Goal: Task Accomplishment & Management: Manage account settings

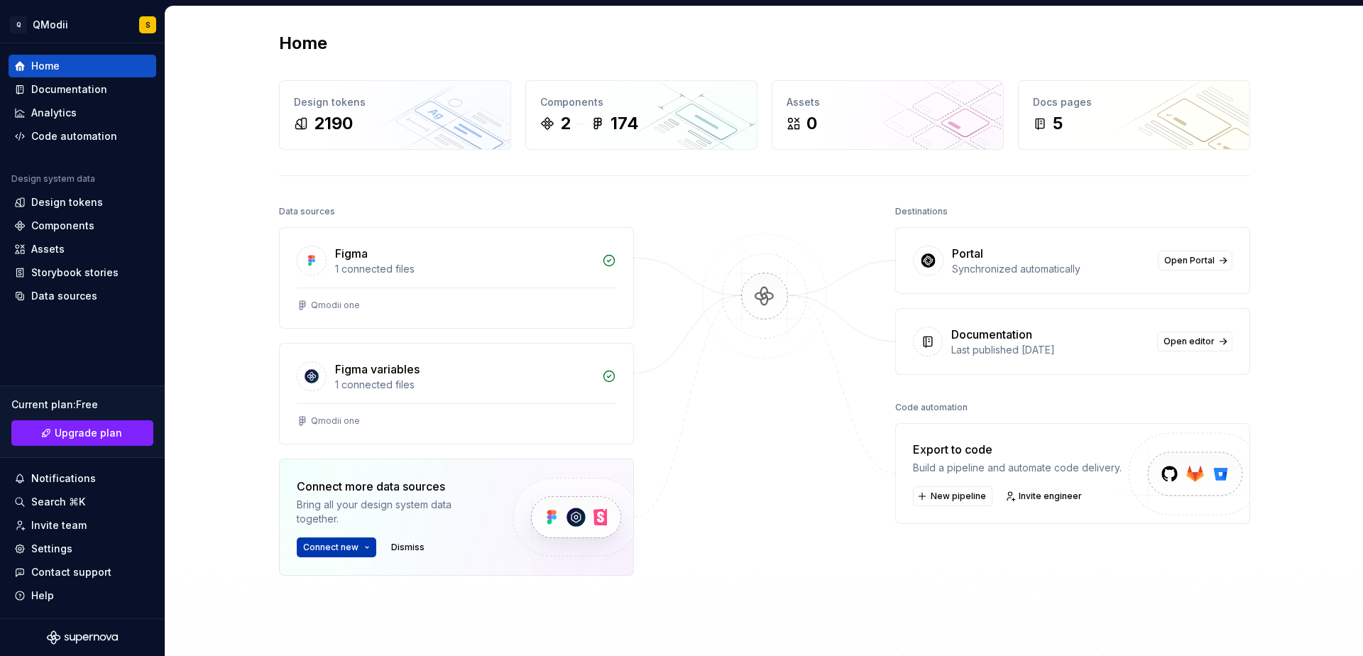
click at [349, 554] on button "Connect new" at bounding box center [337, 548] width 80 height 20
click at [372, 518] on p "Import components and stories." at bounding box center [390, 519] width 135 height 11
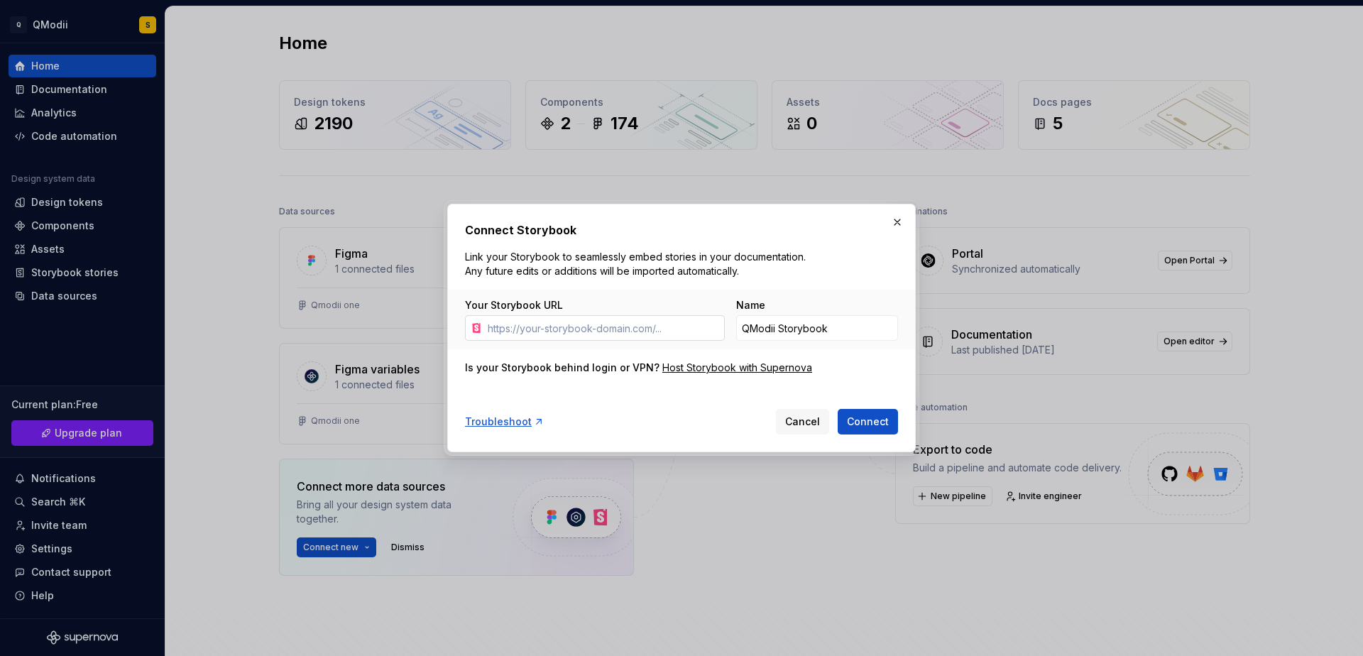
click at [603, 334] on input "Your Storybook URL" at bounding box center [603, 328] width 243 height 26
click at [822, 328] on input "QModii Storybook" at bounding box center [817, 328] width 162 height 26
drag, startPoint x: 849, startPoint y: 361, endPoint x: 883, endPoint y: 283, distance: 84.9
click at [849, 361] on div "Is your Storybook behind login or VPN? Host Storybook with Supernova" at bounding box center [681, 368] width 433 height 14
click at [898, 227] on button "button" at bounding box center [898, 222] width 20 height 20
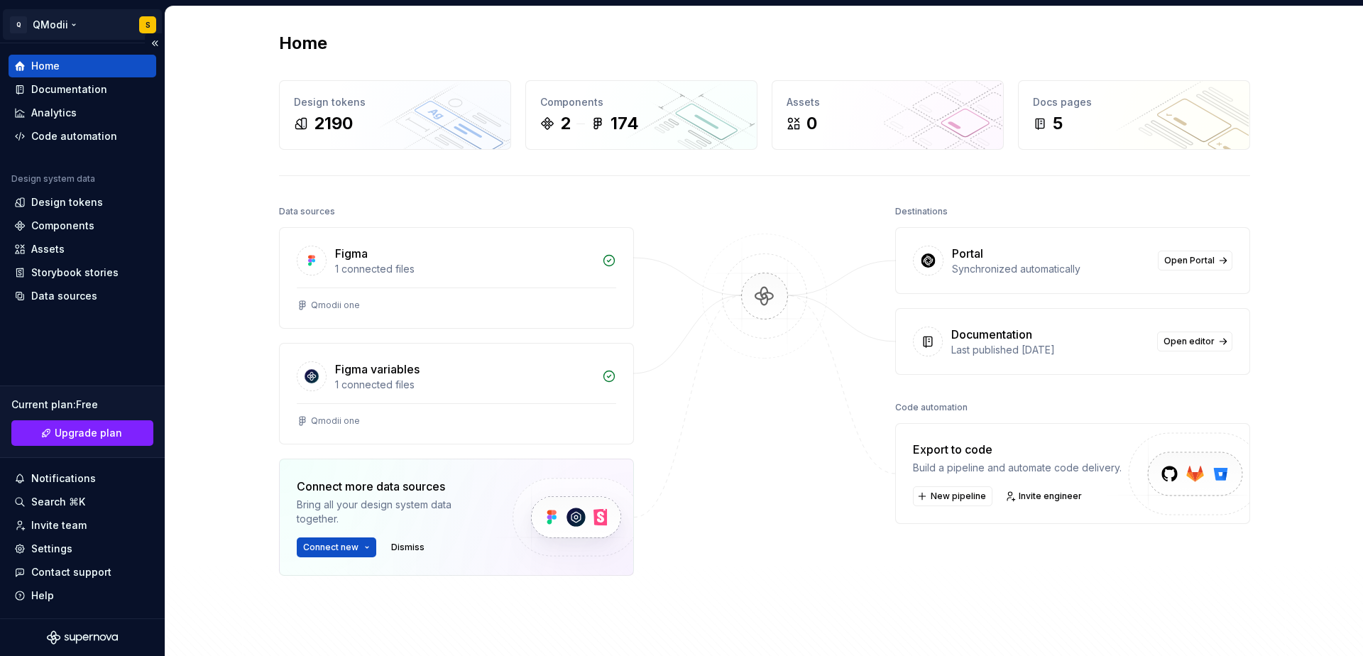
click at [146, 29] on html "Q QModii S Home Documentation Analytics Code automation Design system data Desi…" at bounding box center [681, 328] width 1363 height 656
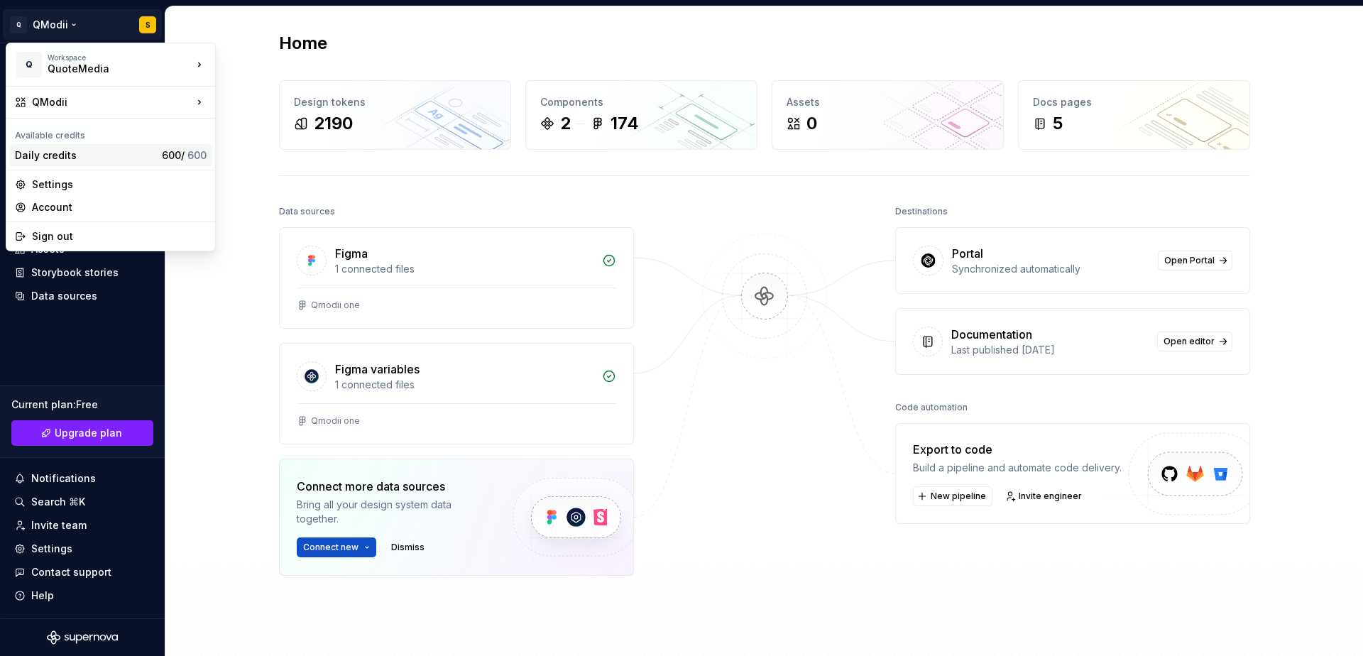
click at [73, 158] on div "Daily credits" at bounding box center [85, 155] width 141 height 14
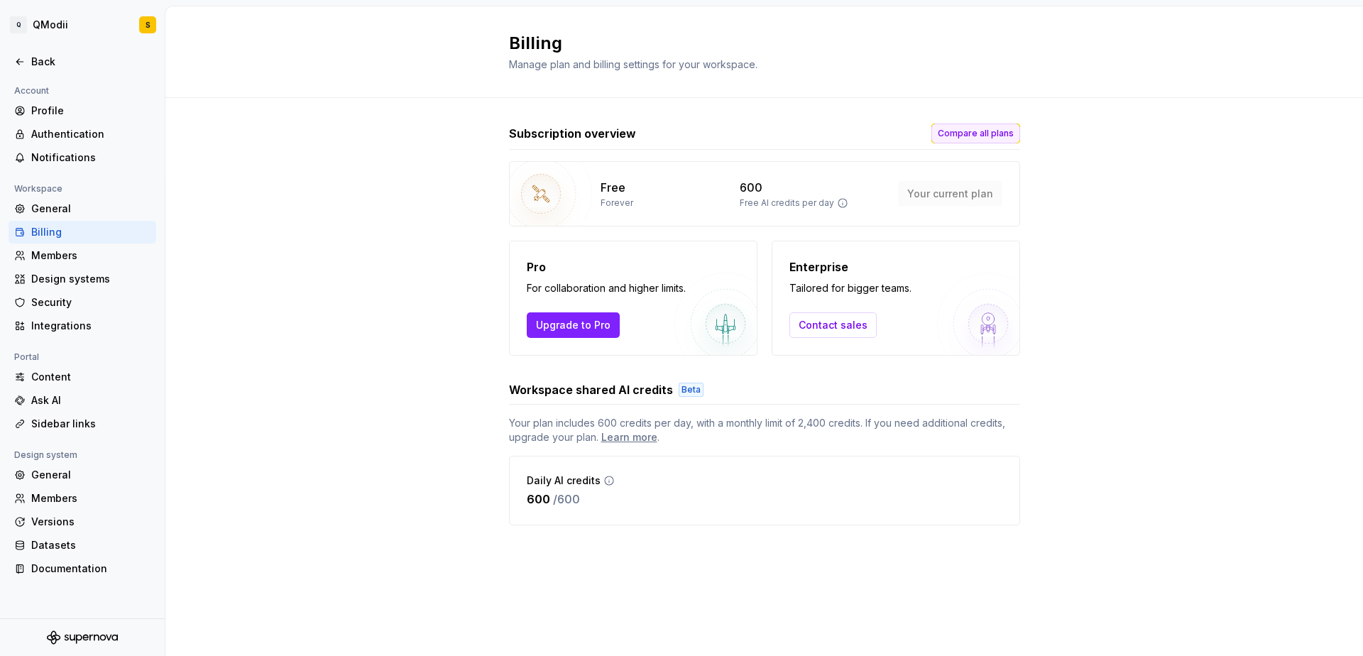
click at [995, 142] on button "Compare all plans" at bounding box center [976, 134] width 89 height 20
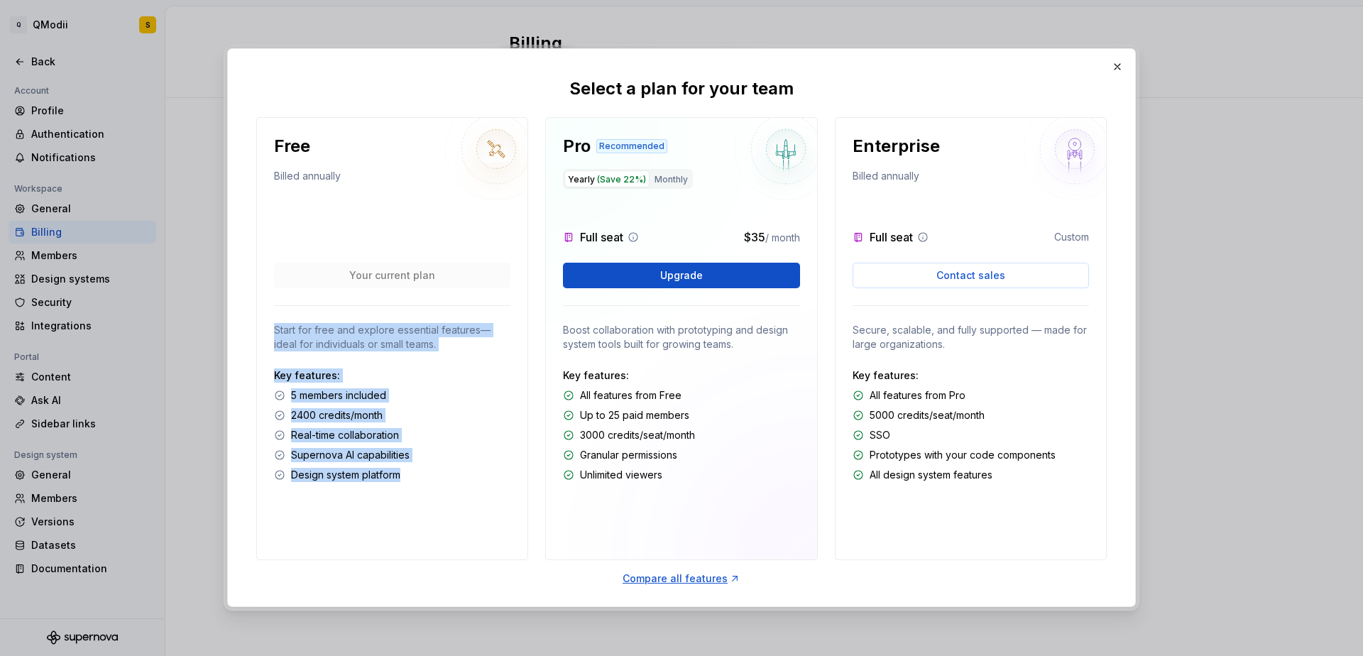
drag, startPoint x: 339, startPoint y: 320, endPoint x: 437, endPoint y: 496, distance: 201.5
click at [396, 508] on div "Free Billed annually Your current plan Start for free and explore essential fea…" at bounding box center [392, 338] width 272 height 443
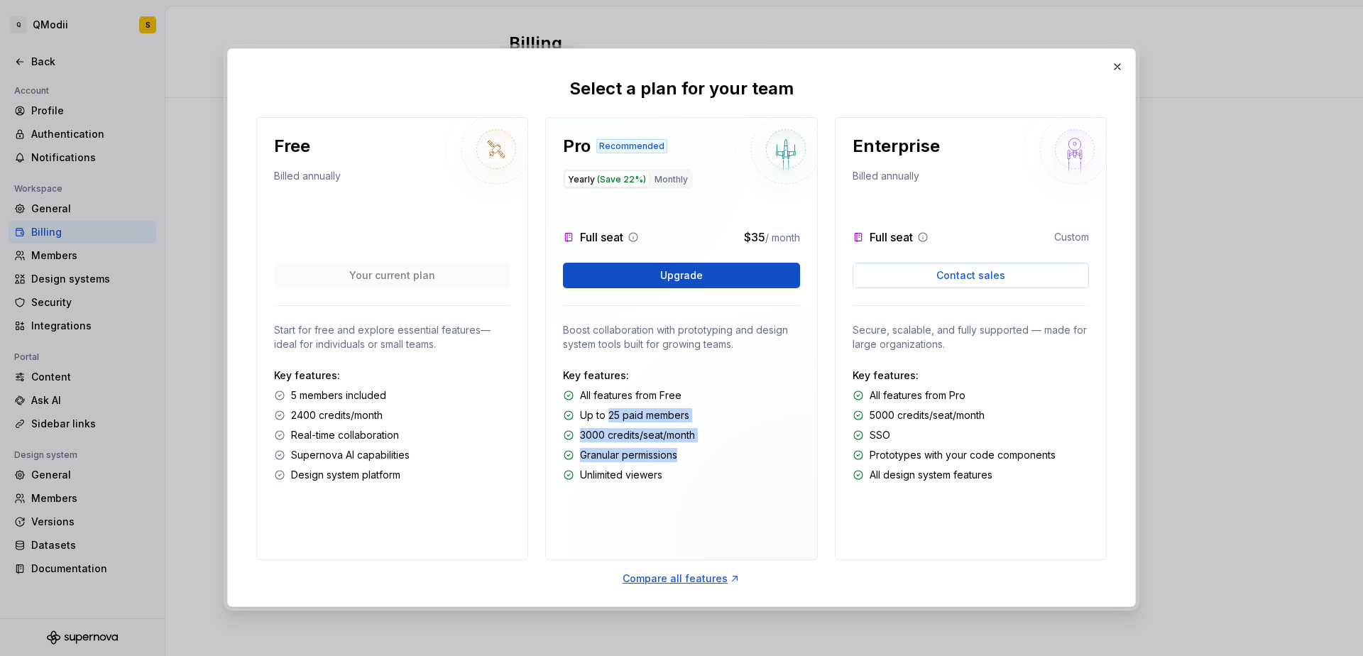
drag, startPoint x: 646, startPoint y: 464, endPoint x: 611, endPoint y: 416, distance: 59.5
click at [610, 416] on div "Key features: All features from Free Up to 25 paid members 3000 credits/seat/mo…" at bounding box center [681, 426] width 236 height 114
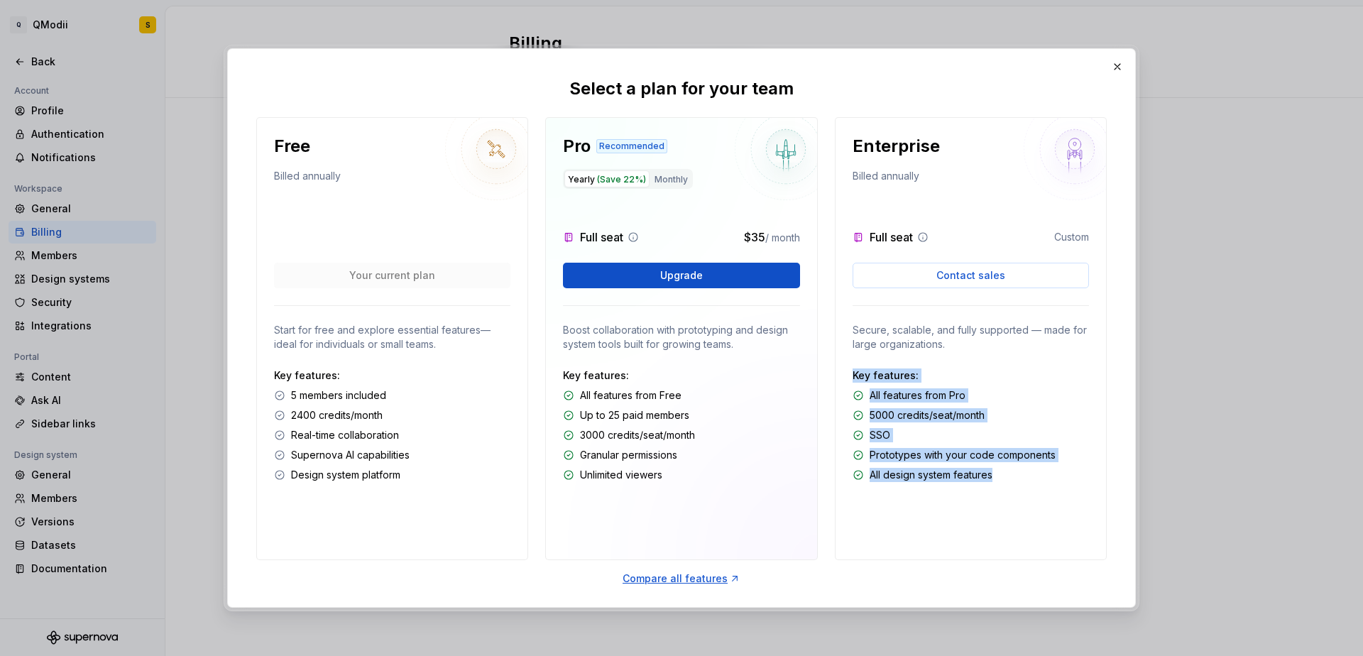
drag, startPoint x: 899, startPoint y: 369, endPoint x: 1020, endPoint y: 506, distance: 182.6
click at [1007, 506] on div "Enterprise Billed annually Full seat Custom Contact sales Secure, scalable, and…" at bounding box center [971, 338] width 272 height 443
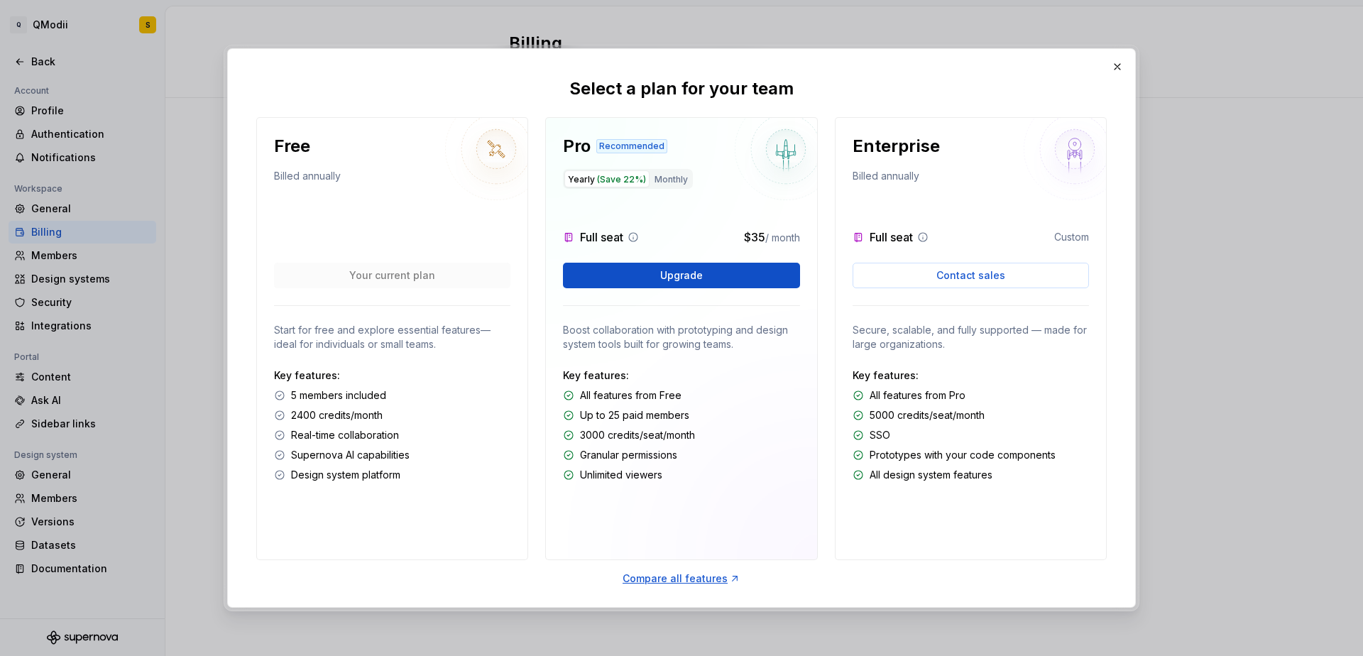
click at [1031, 502] on div "Enterprise Billed annually Full seat Custom Contact sales Secure, scalable, and…" at bounding box center [971, 338] width 272 height 443
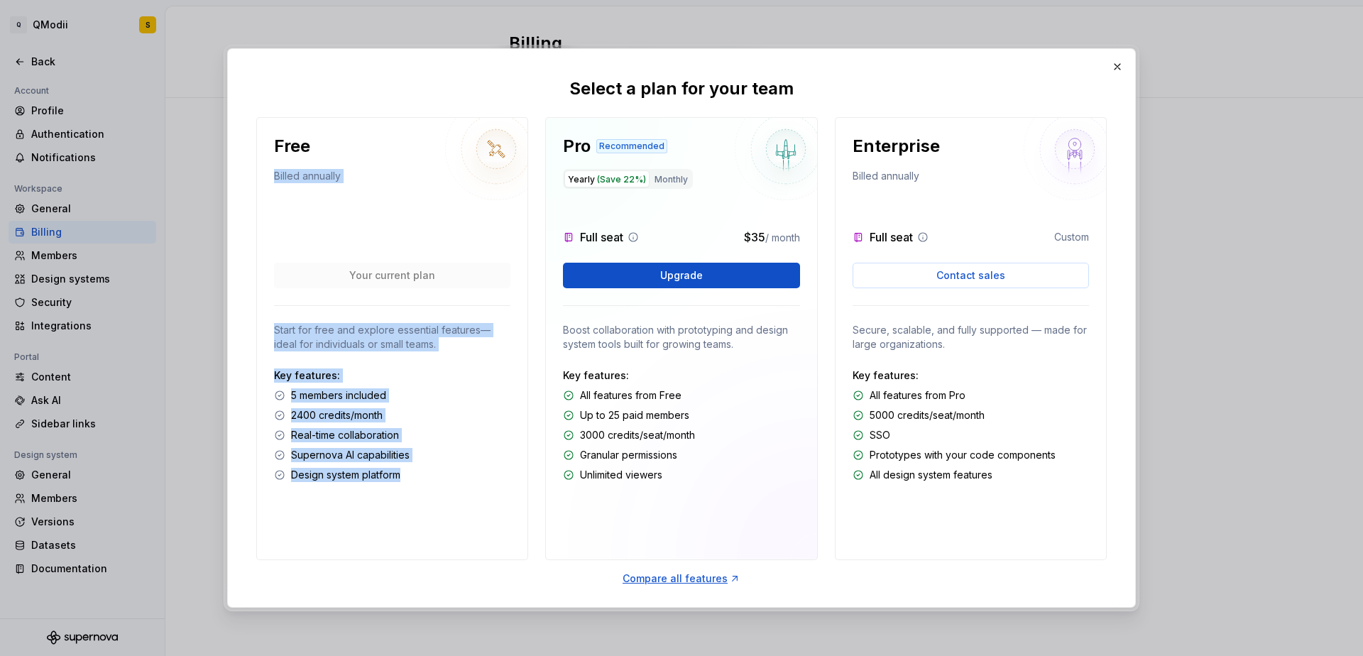
drag, startPoint x: 320, startPoint y: 175, endPoint x: 408, endPoint y: 493, distance: 329.4
click at [408, 493] on div "Free Billed annually Your current plan Start for free and explore essential fea…" at bounding box center [392, 338] width 272 height 443
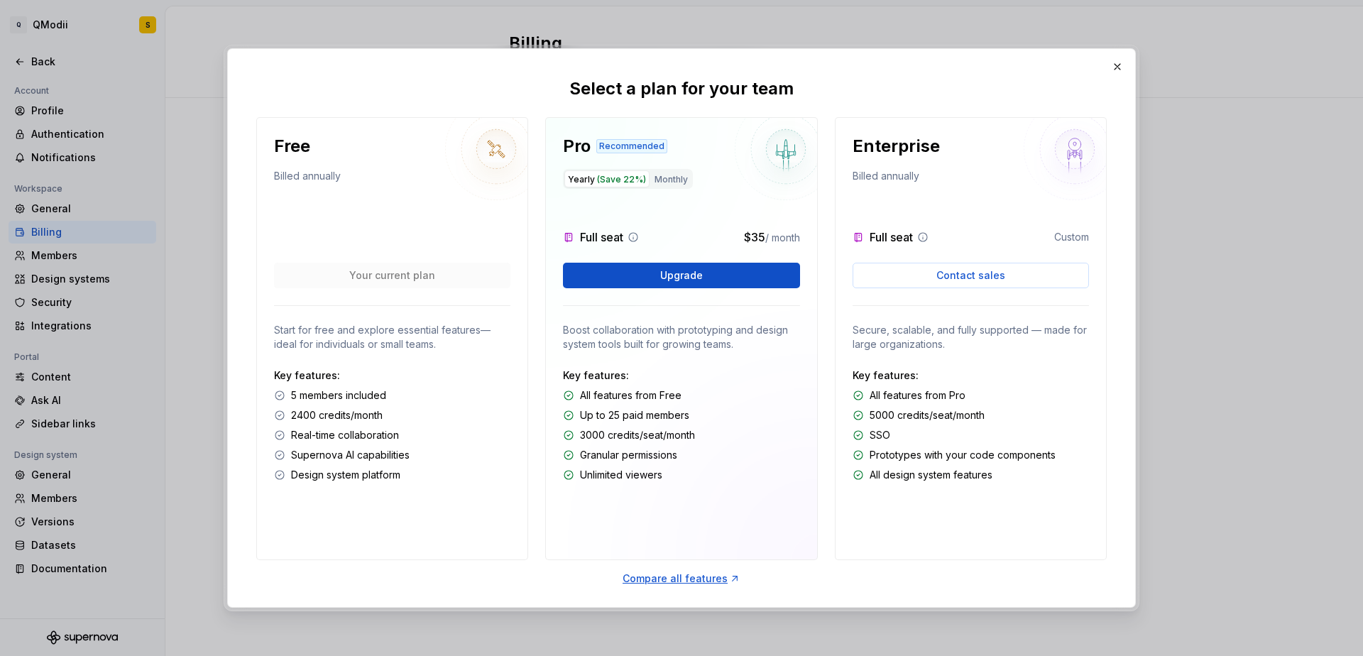
click at [442, 487] on div "Free Billed annually Your current plan Start for free and explore essential fea…" at bounding box center [392, 338] width 272 height 443
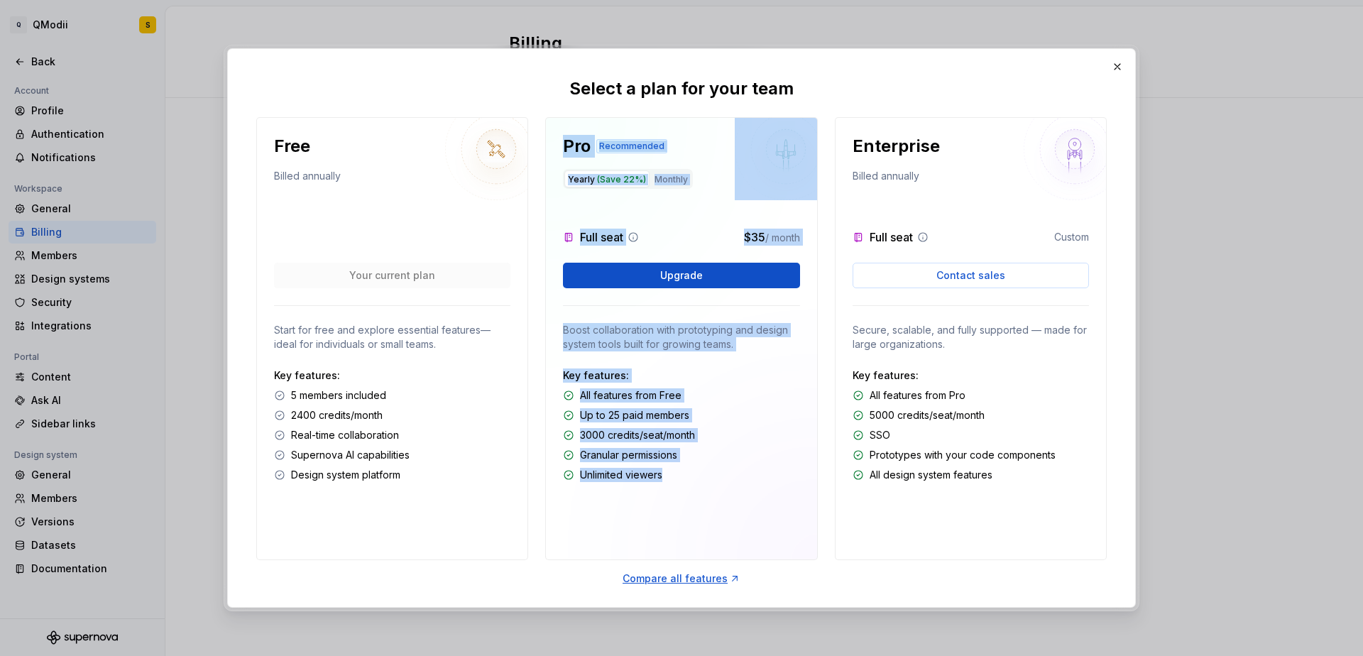
drag, startPoint x: 459, startPoint y: 487, endPoint x: 682, endPoint y: 559, distance: 233.6
click at [684, 540] on div "Free Billed annually Your current plan Start for free and explore essential fea…" at bounding box center [681, 338] width 851 height 443
click at [691, 577] on div "Compare all features" at bounding box center [682, 579] width 118 height 14
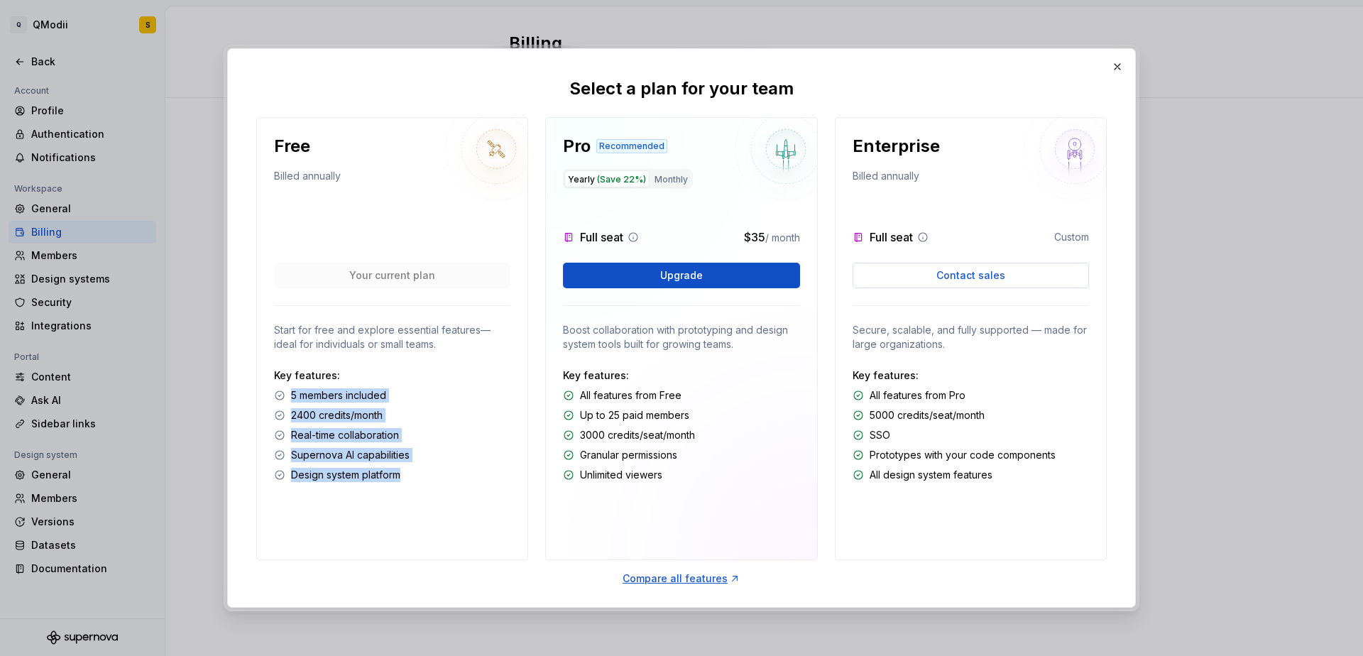
drag, startPoint x: 350, startPoint y: 419, endPoint x: 359, endPoint y: 521, distance: 101.9
click at [352, 524] on div "Free Billed annually Your current plan Start for free and explore essential fea…" at bounding box center [392, 338] width 272 height 443
click at [401, 493] on div "Free Billed annually Your current plan Start for free and explore essential fea…" at bounding box center [392, 338] width 272 height 443
drag, startPoint x: 327, startPoint y: 431, endPoint x: 365, endPoint y: 390, distance: 56.3
click at [301, 378] on div "Key features: 5 members included 2400 credits/month Real-time collaboration Sup…" at bounding box center [392, 426] width 236 height 114
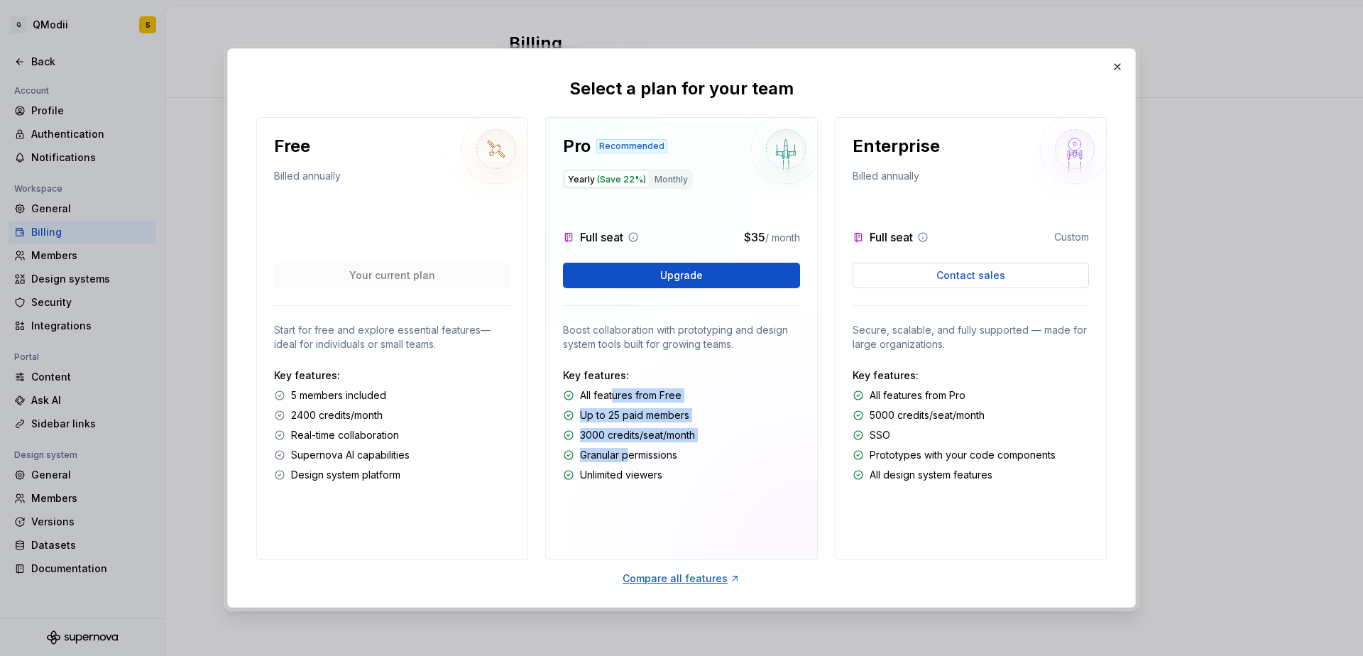
drag, startPoint x: 614, startPoint y: 393, endPoint x: 623, endPoint y: 468, distance: 75.8
click at [628, 465] on div "Key features: All features from Free Up to 25 paid members 3000 credits/seat/mo…" at bounding box center [681, 426] width 236 height 114
click at [470, 466] on div "Key features: 5 members included 2400 credits/month Real-time collaboration Sup…" at bounding box center [392, 426] width 236 height 114
drag, startPoint x: 660, startPoint y: 437, endPoint x: 670, endPoint y: 480, distance: 43.8
click at [670, 480] on div "Key features: All features from Free Up to 25 paid members 3000 credits/seat/mo…" at bounding box center [681, 426] width 236 height 114
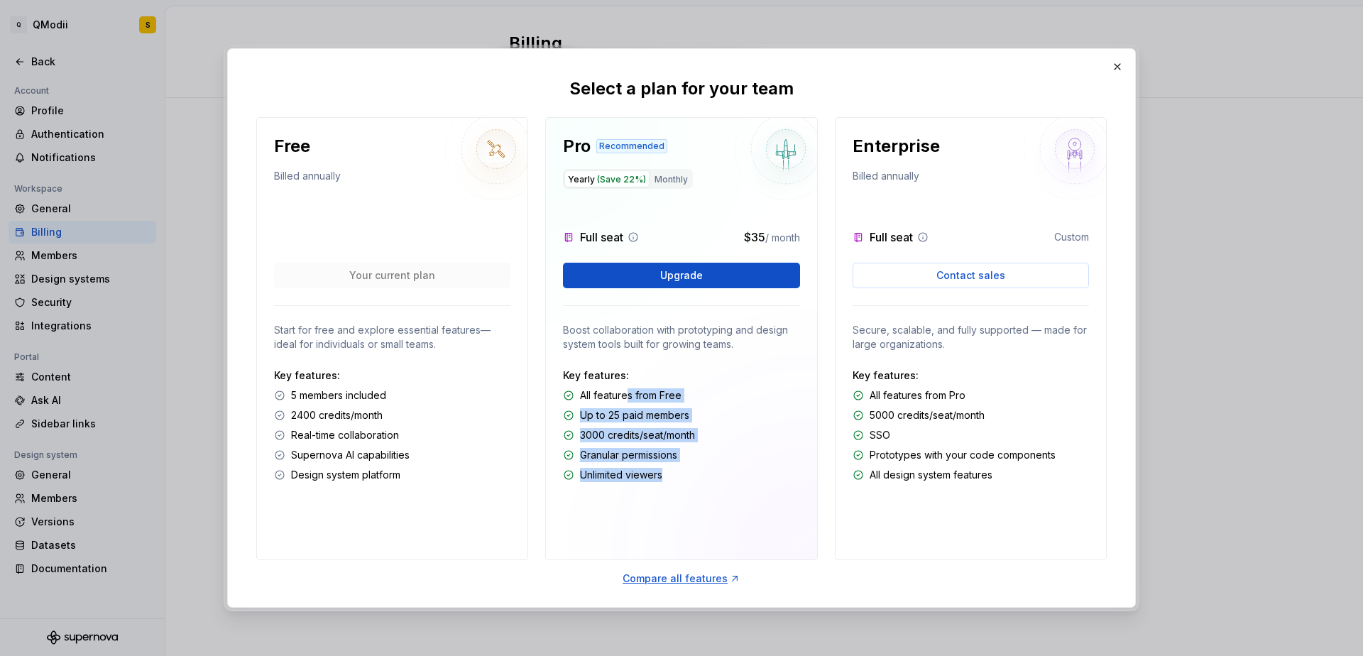
click at [677, 488] on div "Pro Recommended Yearly (Save 22%) Monthly Full seat $35 / month Upgrade Boost c…" at bounding box center [681, 338] width 272 height 443
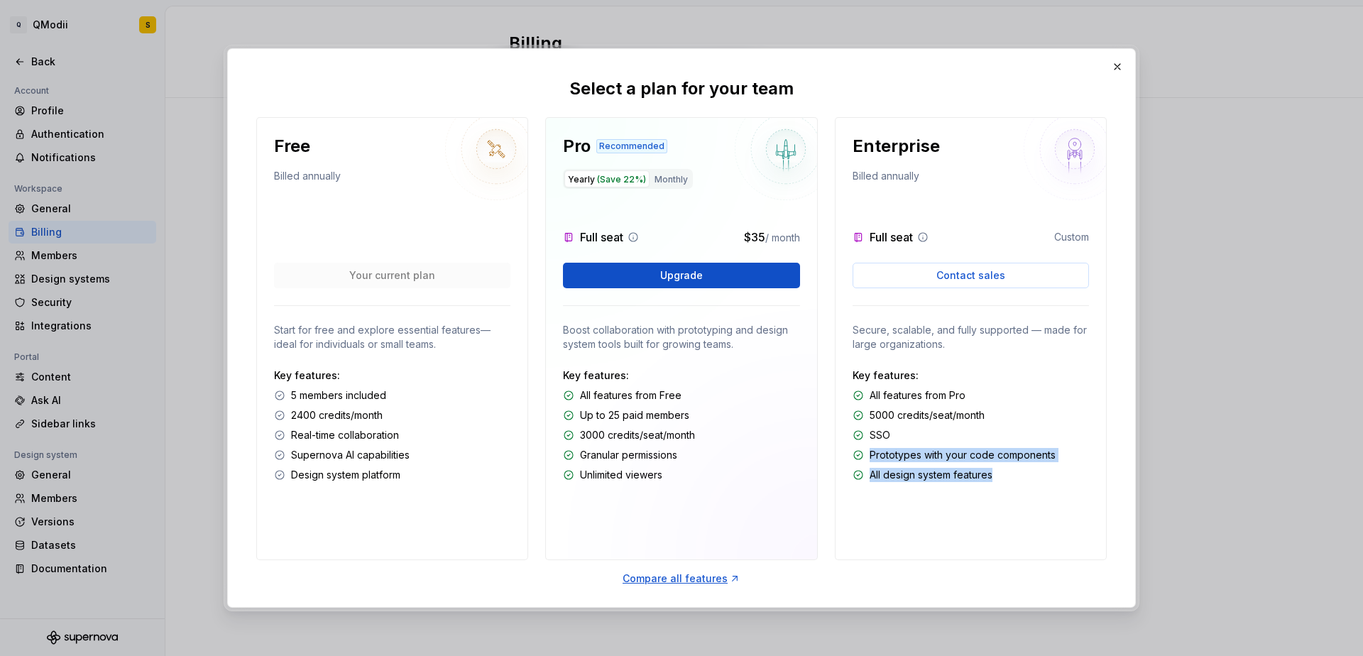
drag, startPoint x: 942, startPoint y: 485, endPoint x: 942, endPoint y: 439, distance: 46.2
click at [941, 435] on div "Enterprise Billed annually Full seat Custom Contact sales Secure, scalable, and…" at bounding box center [971, 338] width 272 height 443
click at [656, 580] on div "Compare all features" at bounding box center [682, 579] width 118 height 14
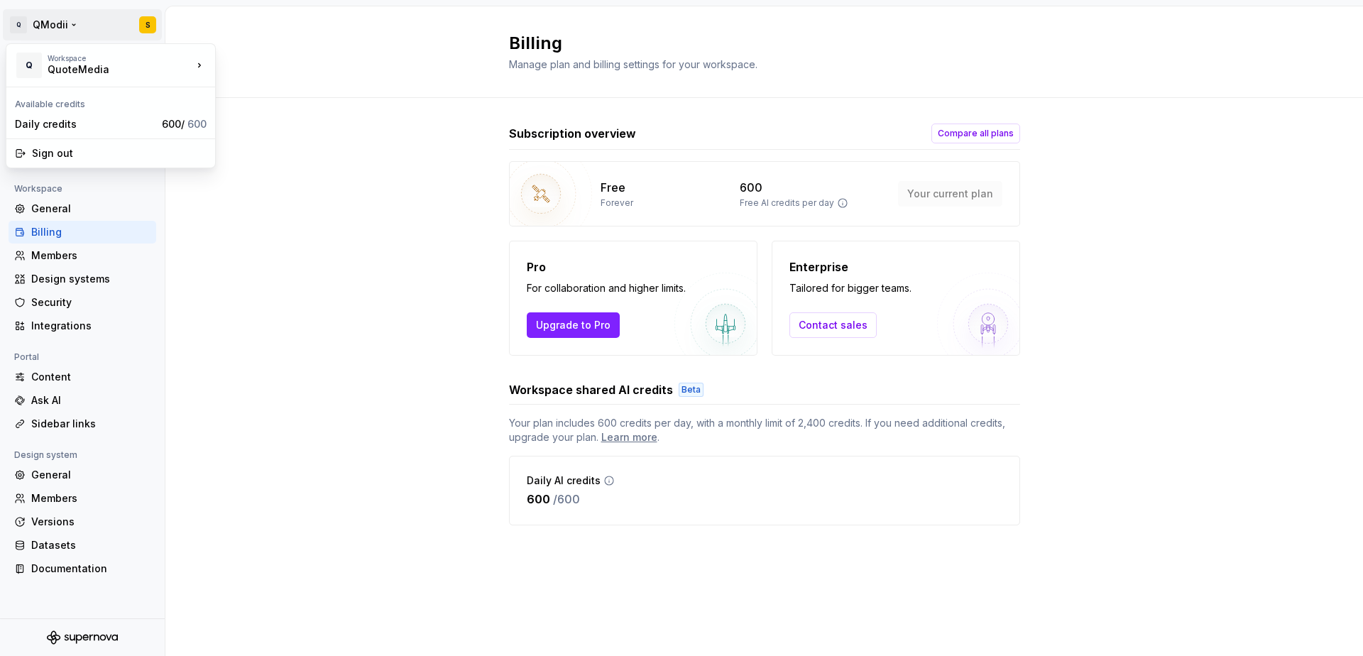
click at [151, 26] on html "Q QModii S Back Account Profile Authentication Notifications Workspace General …" at bounding box center [681, 328] width 1363 height 656
click at [263, 94] on div "New workspace" at bounding box center [285, 94] width 92 height 14
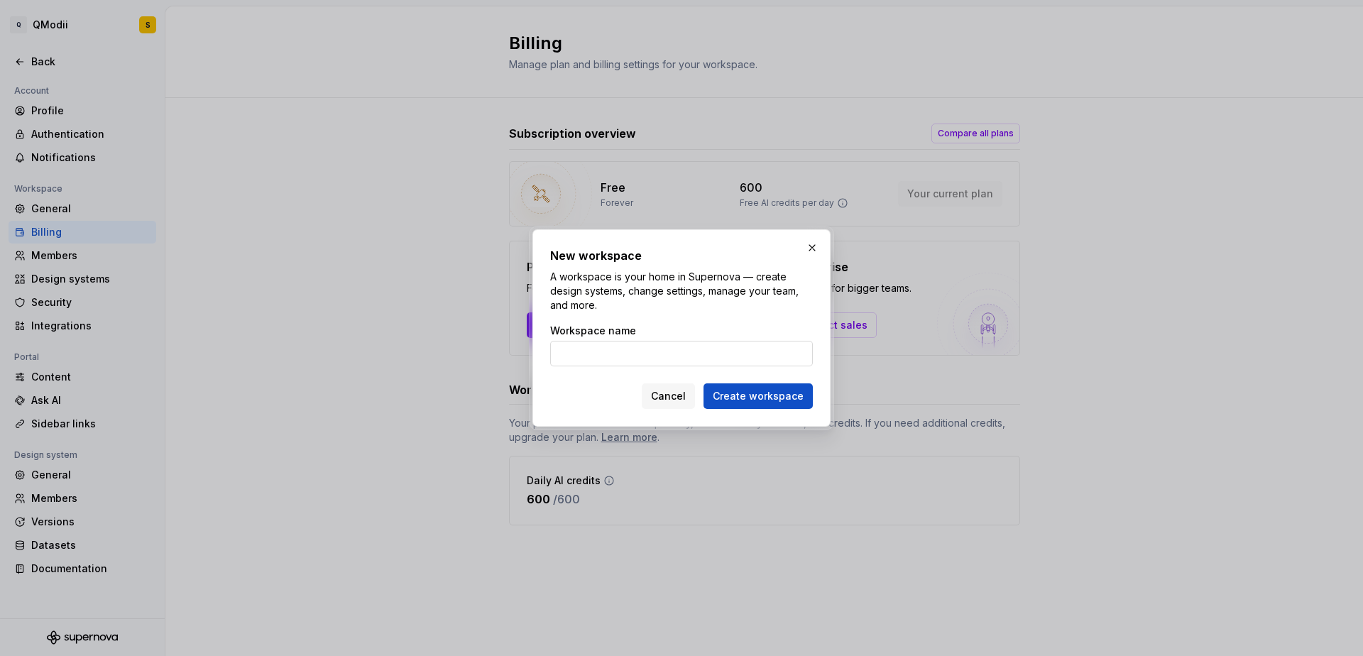
click at [643, 352] on input "Workspace name" at bounding box center [681, 354] width 263 height 26
type input "Qmodii New"
click at [704, 383] on button "Create workspace" at bounding box center [758, 396] width 109 height 26
